Goal: Task Accomplishment & Management: Complete application form

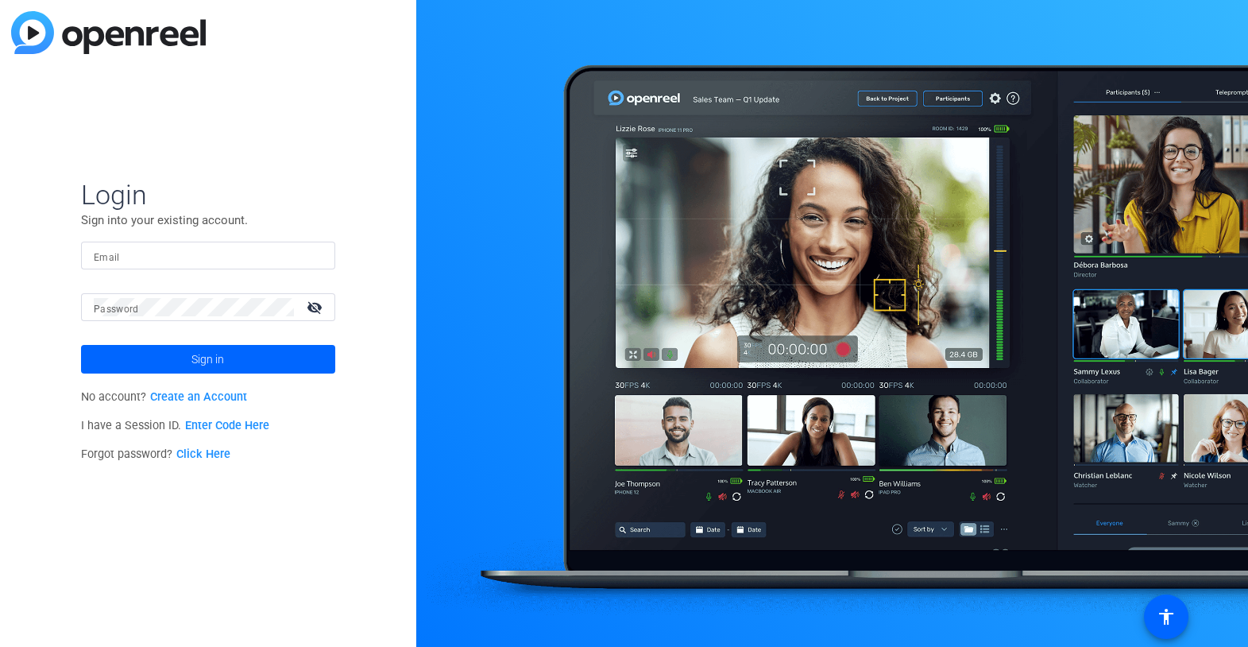
click at [126, 256] on input "Email" at bounding box center [208, 255] width 229 height 19
type input "[EMAIL_ADDRESS][DOMAIN_NAME]"
click at [212, 358] on span "Sign in" at bounding box center [208, 359] width 33 height 40
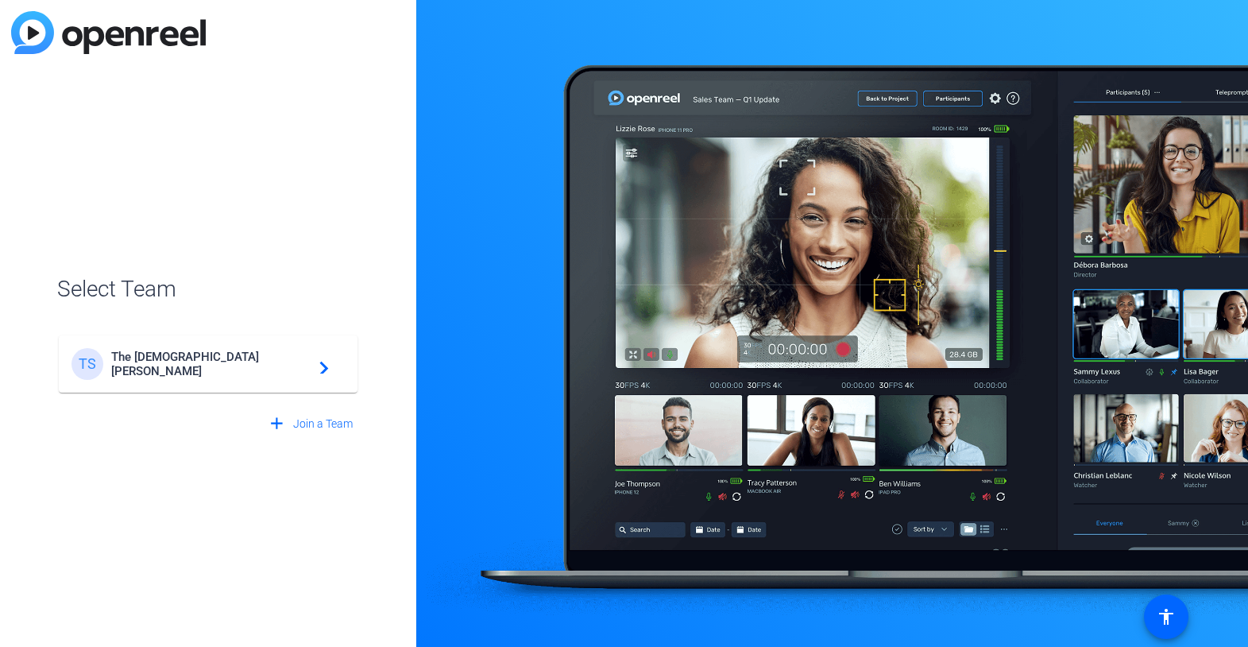
click at [156, 362] on span "The [DEMOGRAPHIC_DATA][PERSON_NAME]" at bounding box center [210, 364] width 199 height 29
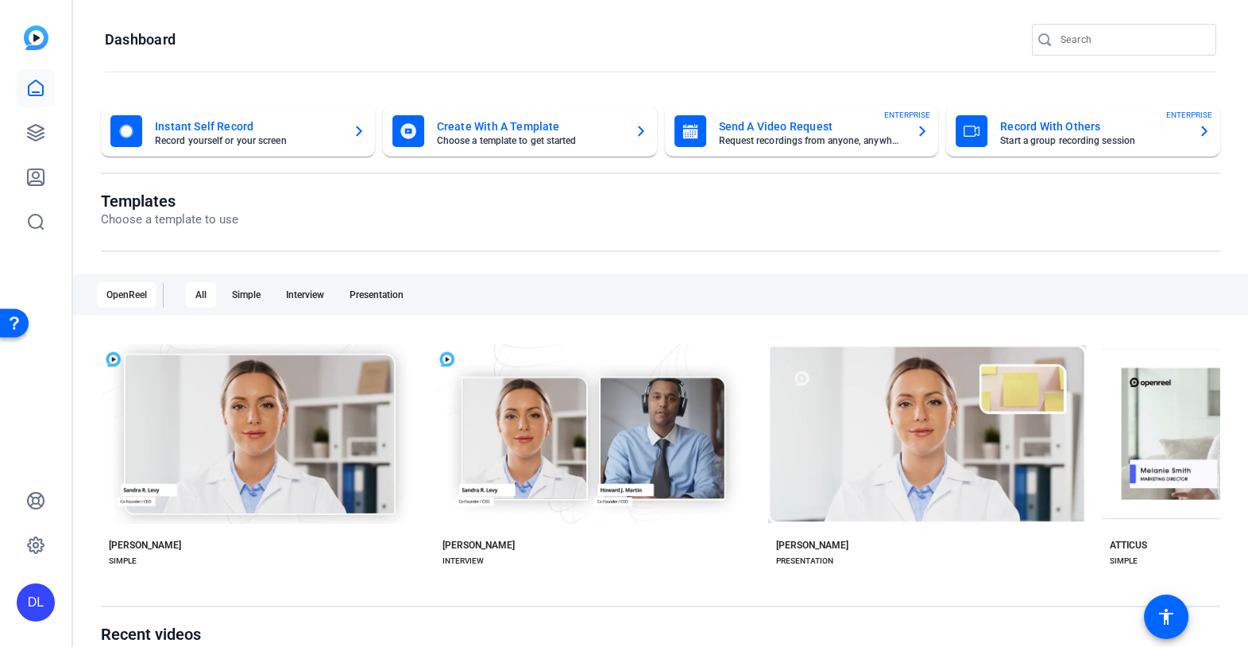
click at [776, 129] on mat-card-title "Send A Video Request" at bounding box center [811, 126] width 185 height 19
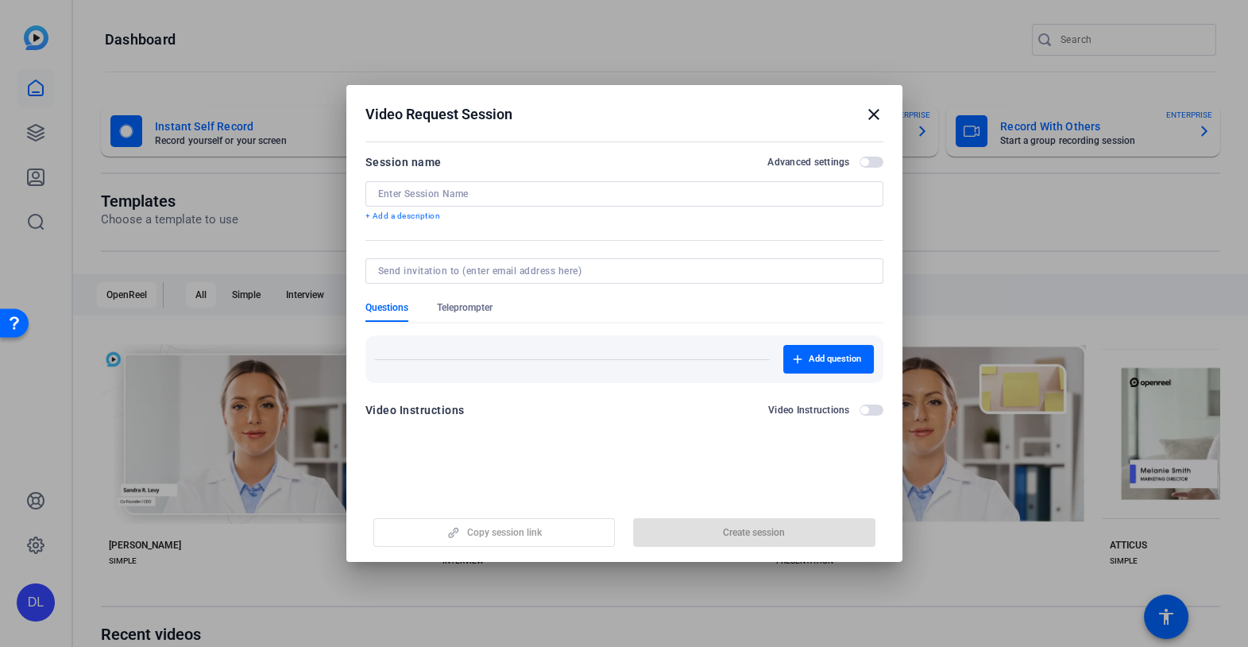
click at [462, 190] on input at bounding box center [624, 194] width 493 height 13
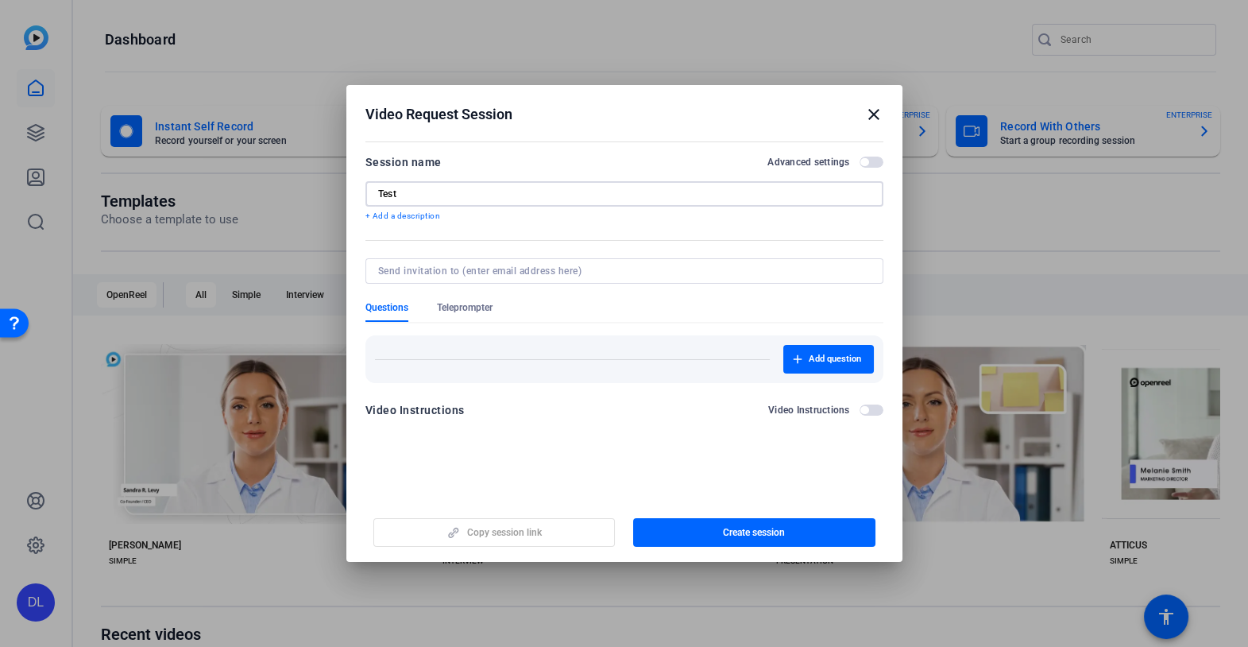
type input "Test"
click at [420, 217] on p "+ Add a description" at bounding box center [625, 216] width 518 height 13
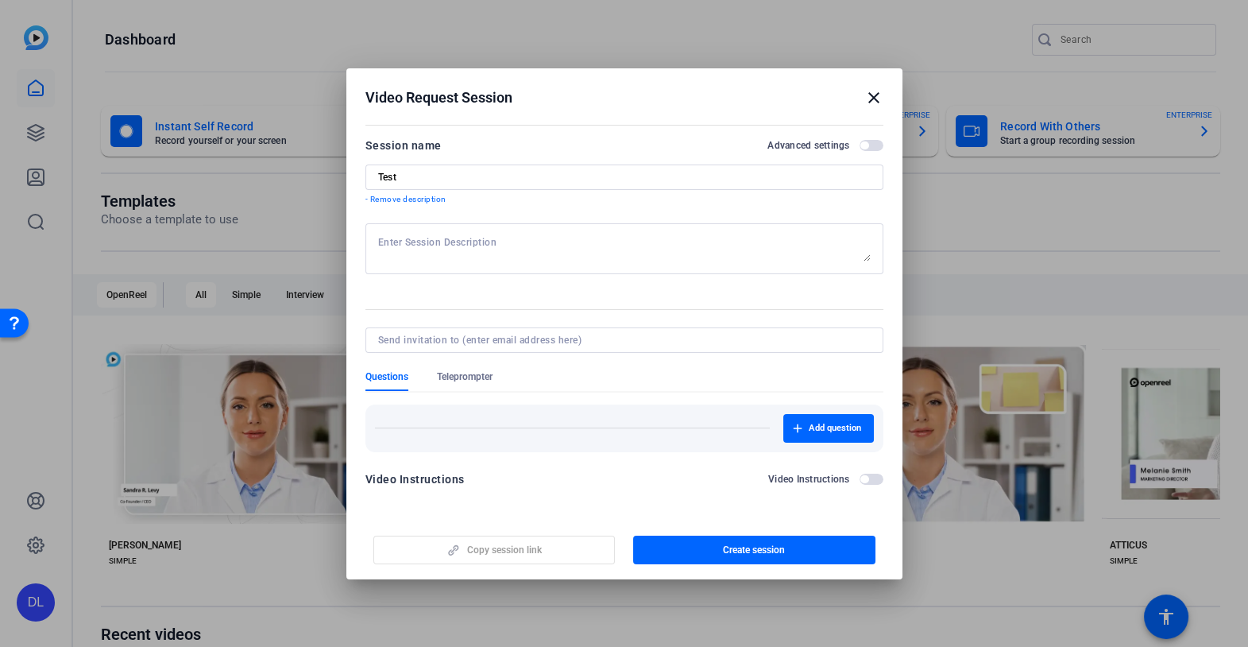
click at [443, 235] on div at bounding box center [624, 248] width 493 height 51
type textarea "a"
type textarea "Share a story about Love."
click at [447, 337] on input at bounding box center [621, 340] width 486 height 13
click at [640, 379] on div "Questions Teleprompter" at bounding box center [625, 380] width 518 height 21
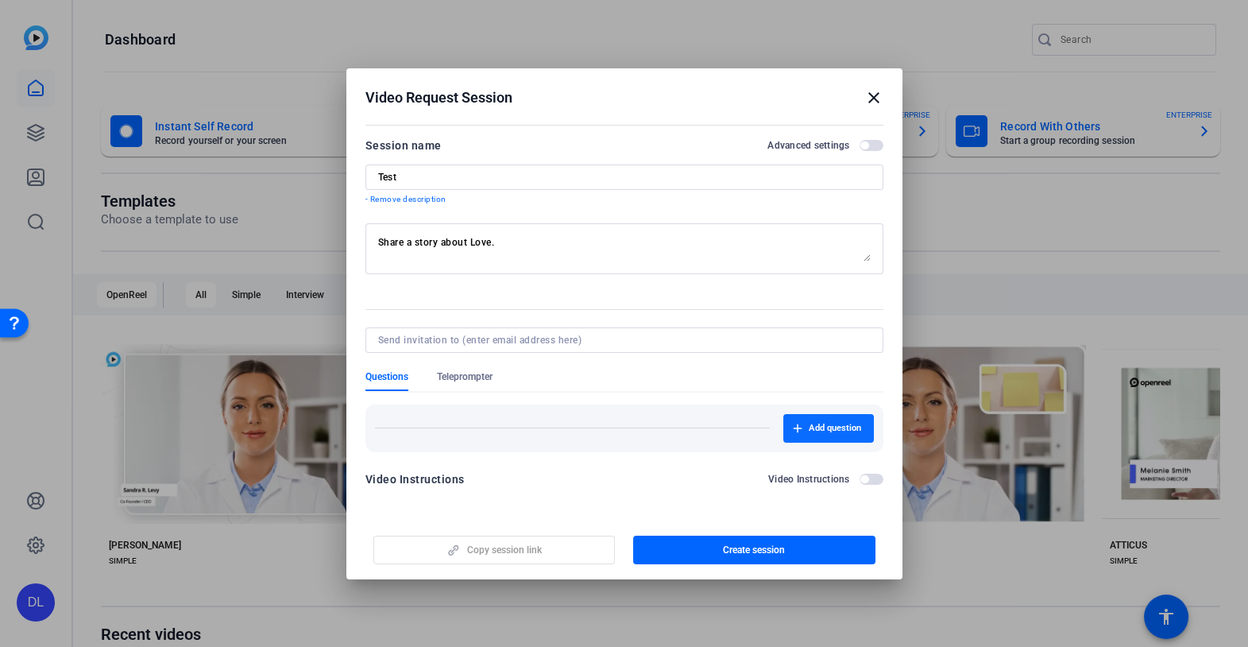
click at [826, 430] on span "Add question" at bounding box center [835, 428] width 52 height 13
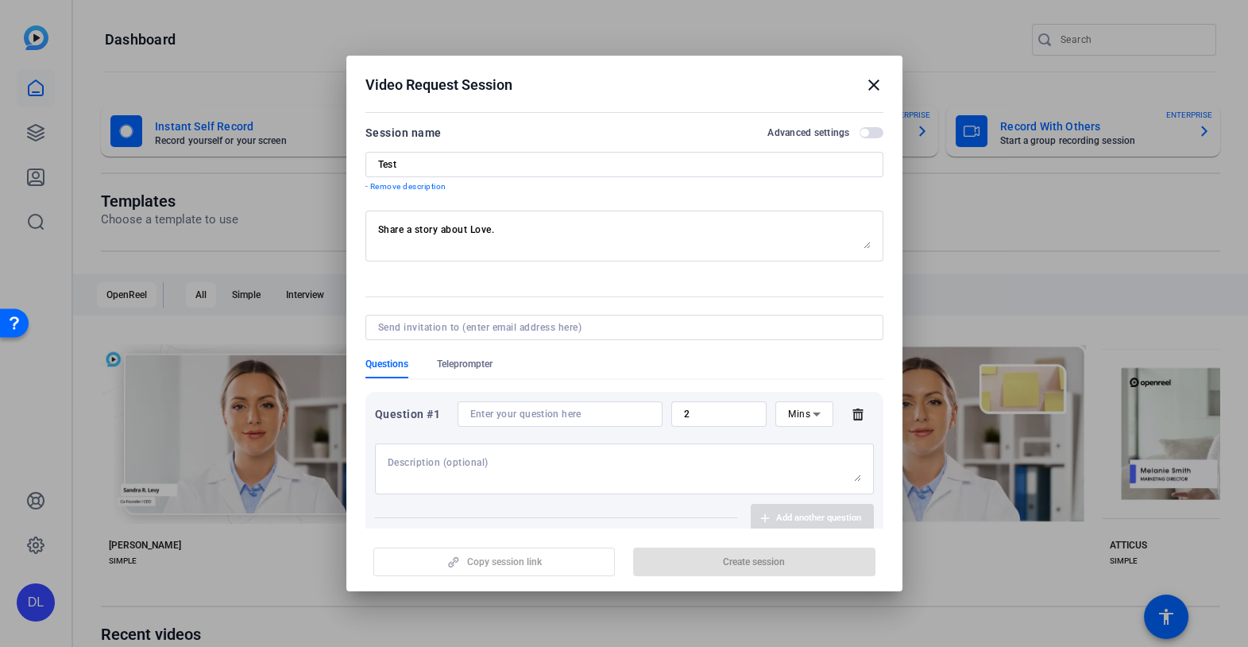
click at [458, 460] on textarea at bounding box center [625, 468] width 474 height 25
type textarea "when was the last time you really felt love in your life?"
click at [566, 412] on input at bounding box center [560, 414] width 180 height 13
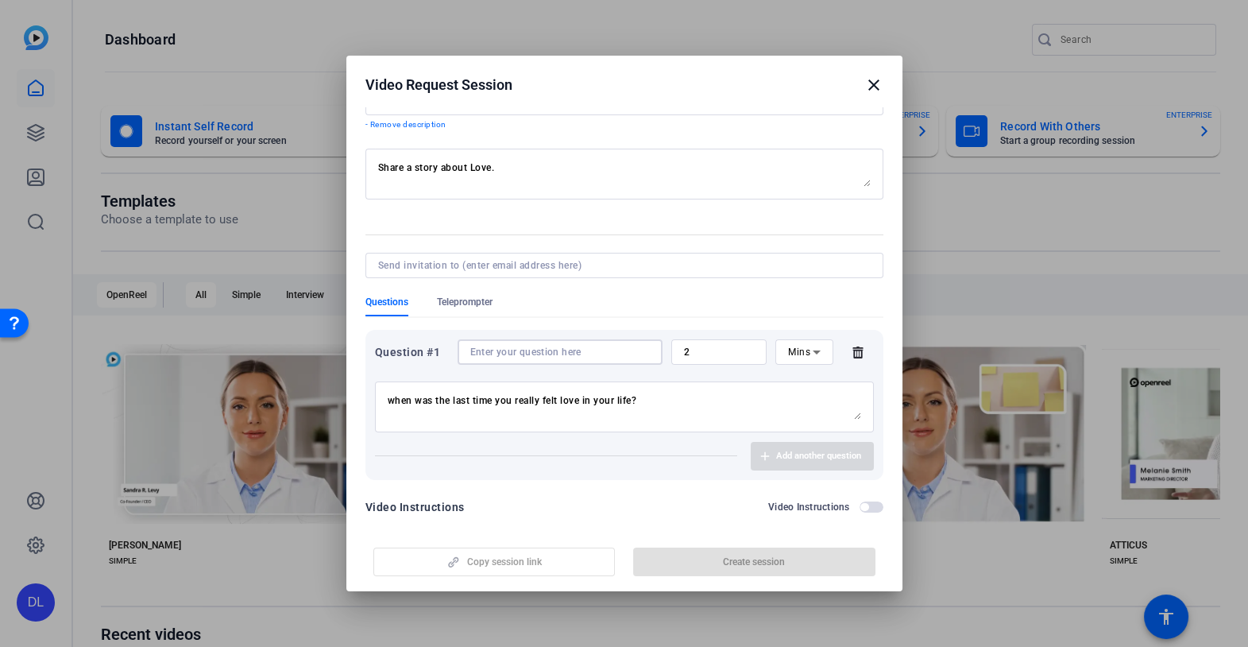
scroll to position [76, 0]
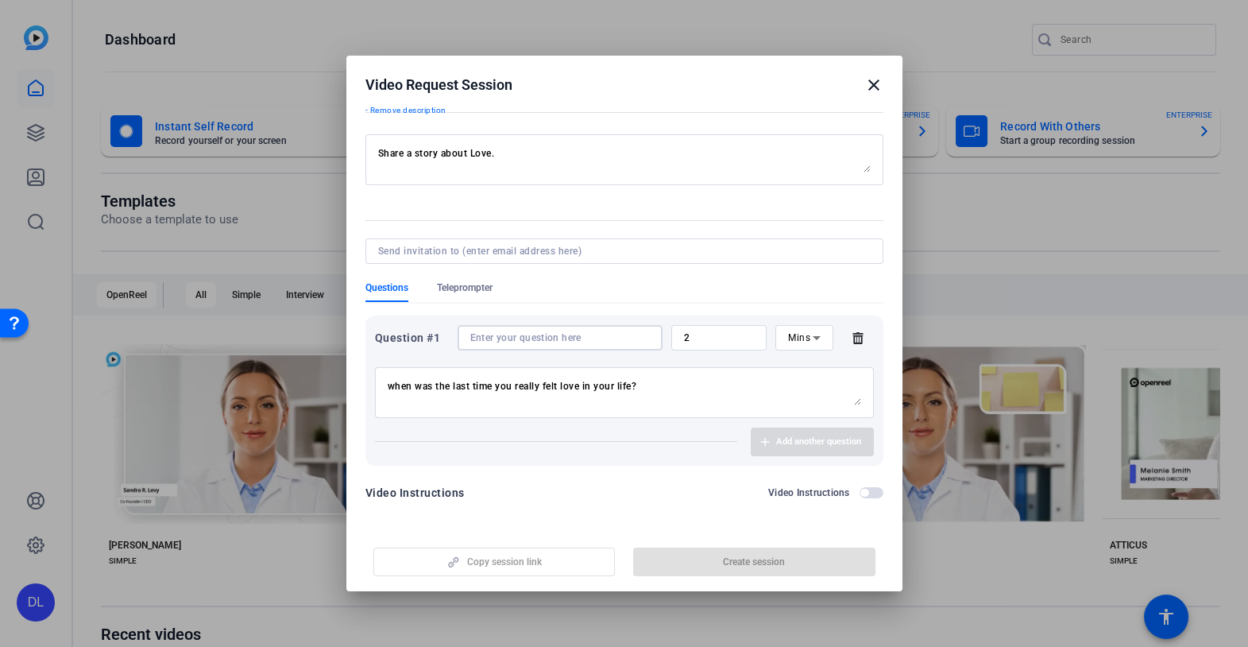
click at [601, 419] on div "Question #1 2 Mins when was the last time you really felt love in your life? Ad…" at bounding box center [625, 390] width 518 height 150
click at [596, 454] on div "Add another question" at bounding box center [624, 442] width 499 height 29
click at [555, 404] on textarea "when was the last time you really felt love in your life?" at bounding box center [625, 392] width 474 height 25
click at [567, 333] on input at bounding box center [560, 337] width 180 height 13
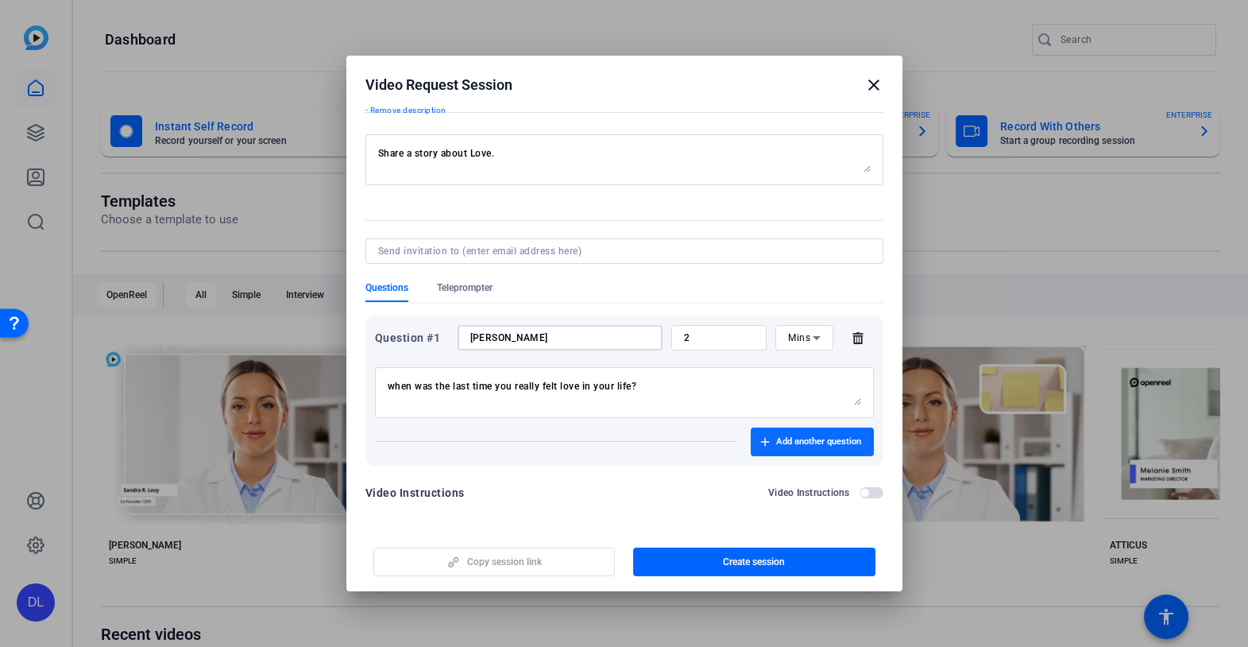
type input "[PERSON_NAME]"
click at [798, 437] on span "Add another question" at bounding box center [818, 441] width 85 height 13
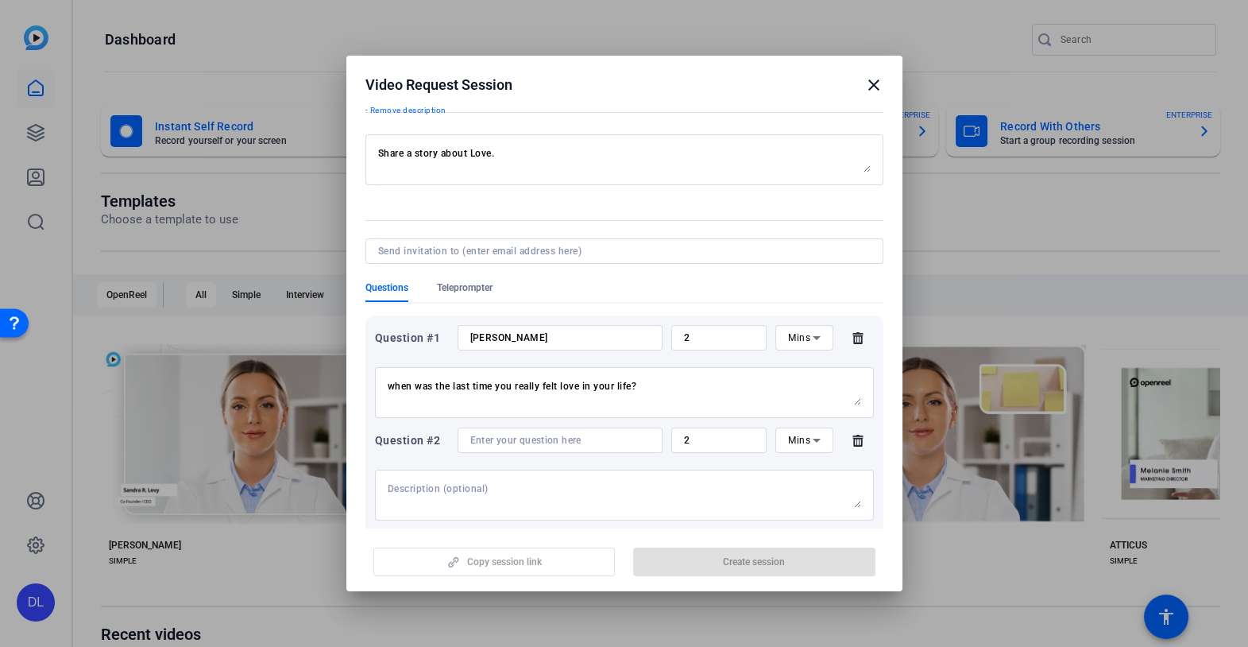
scroll to position [179, 0]
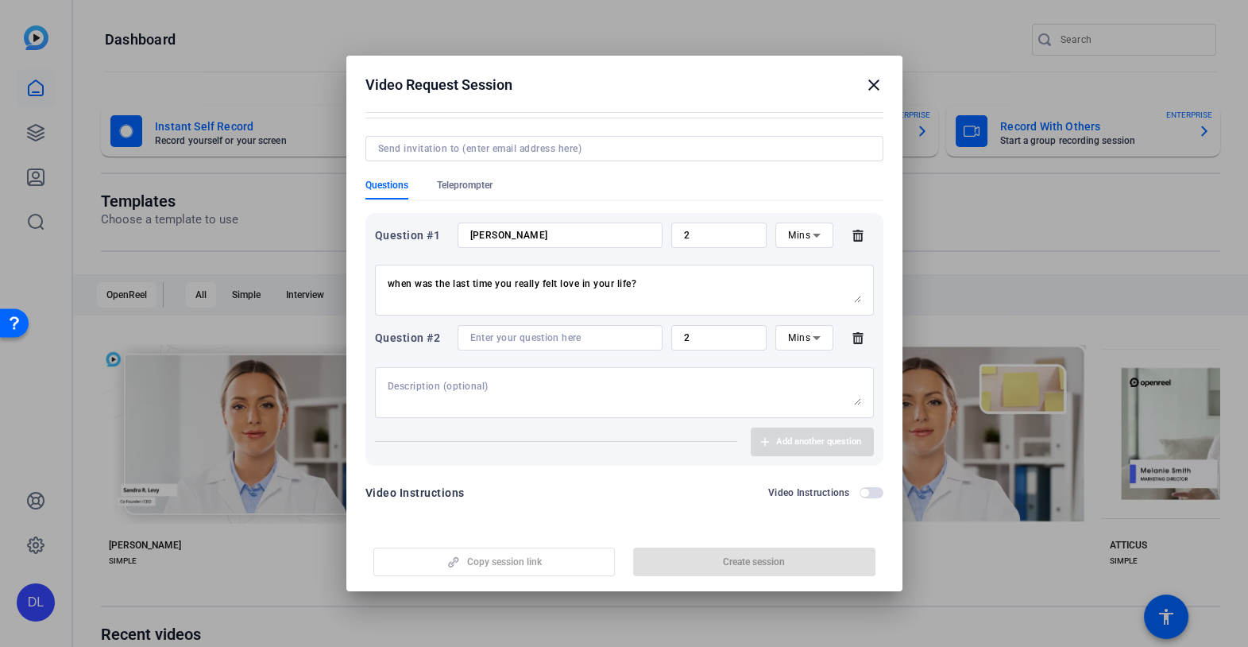
click at [869, 496] on span "button" at bounding box center [872, 492] width 24 height 11
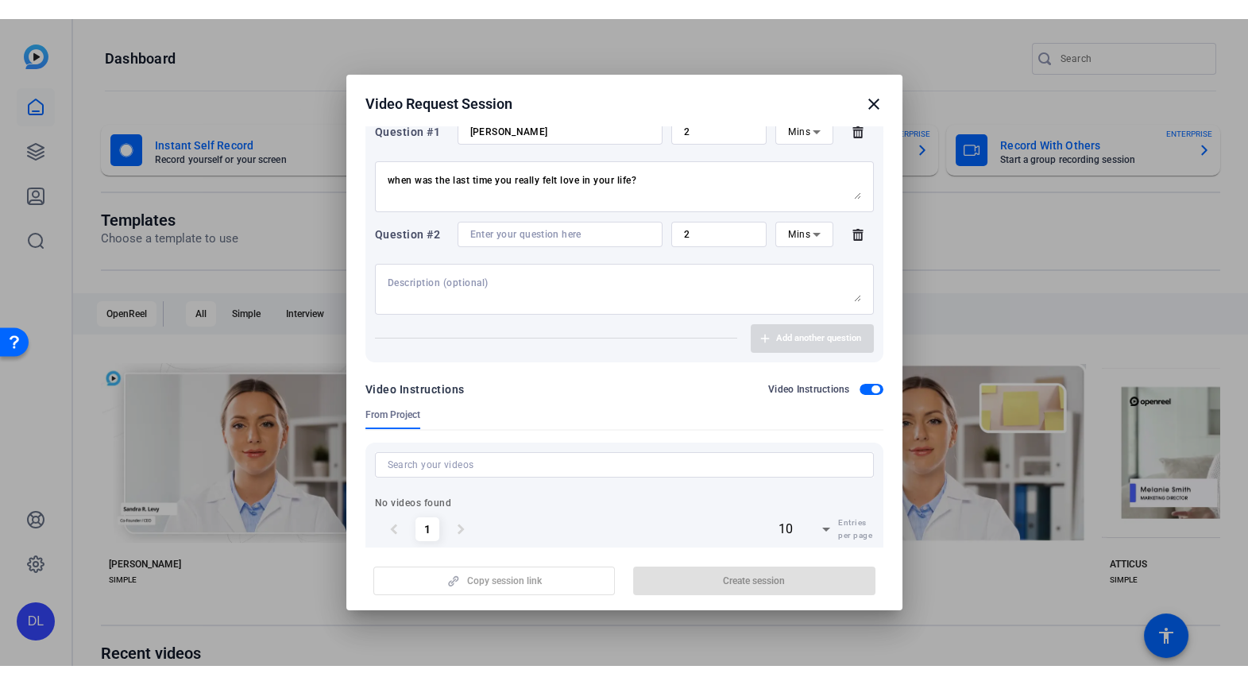
scroll to position [329, 0]
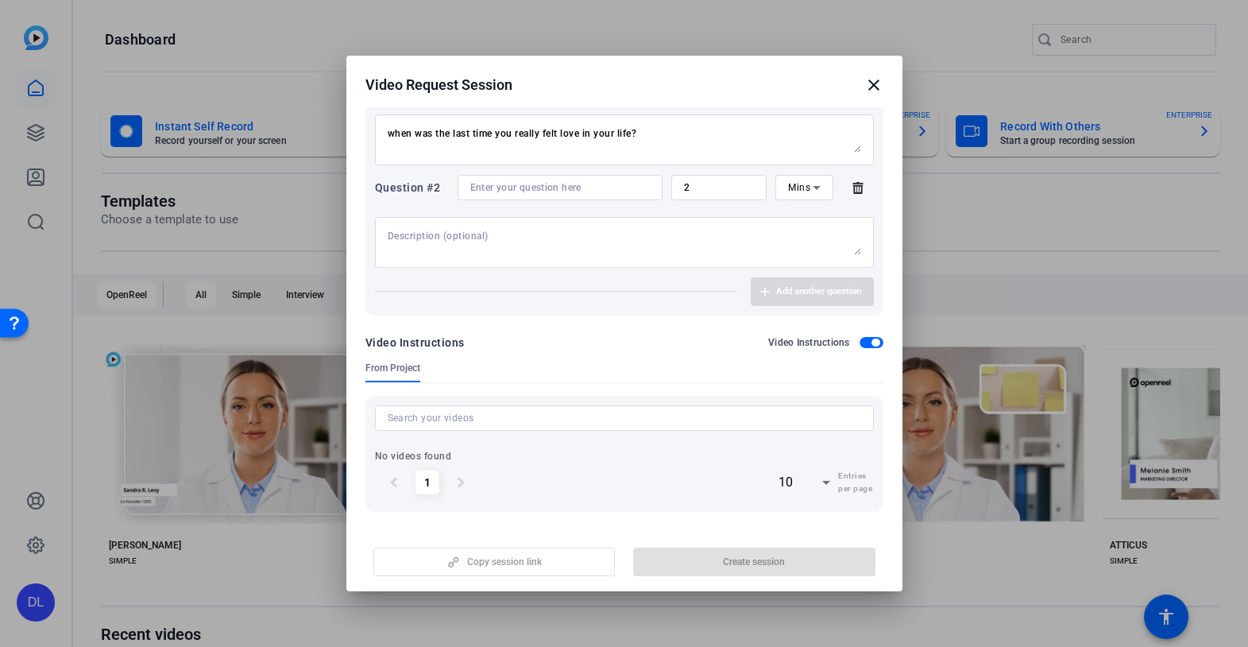
click at [875, 83] on mat-icon "close" at bounding box center [874, 84] width 19 height 19
